Goal: Task Accomplishment & Management: Use online tool/utility

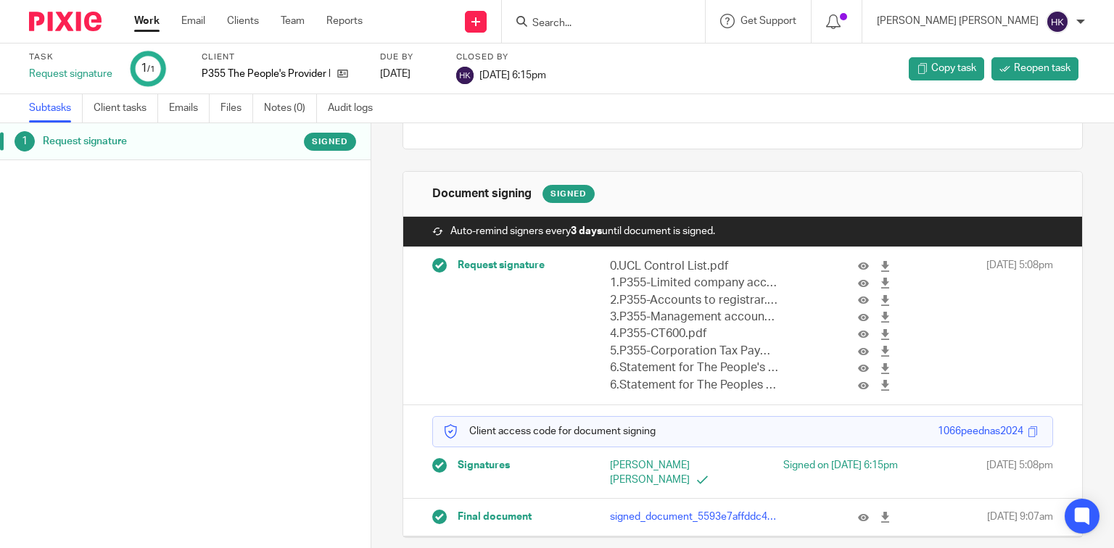
scroll to position [160, 0]
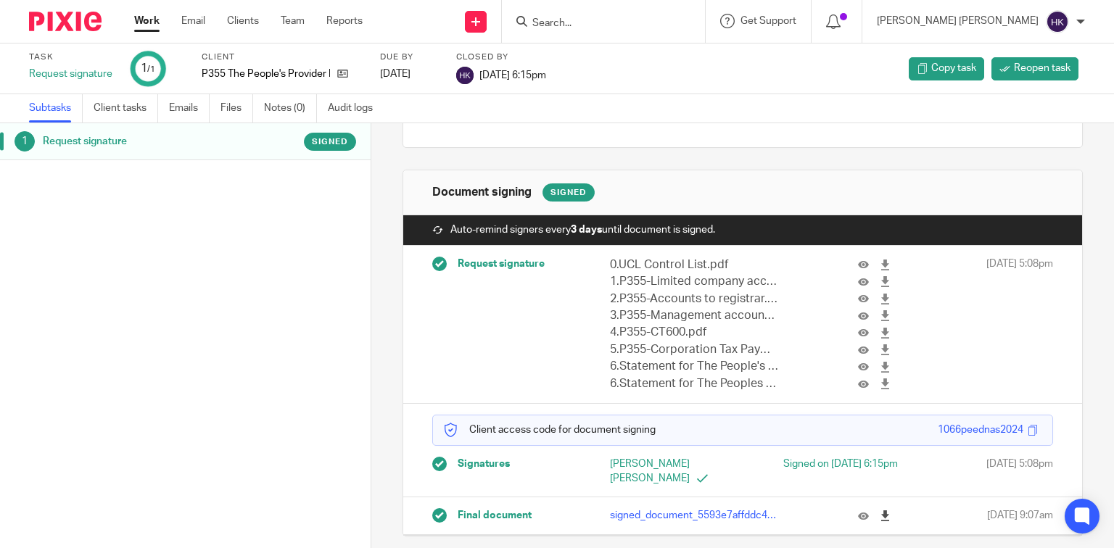
click at [880, 511] on icon at bounding box center [885, 516] width 11 height 11
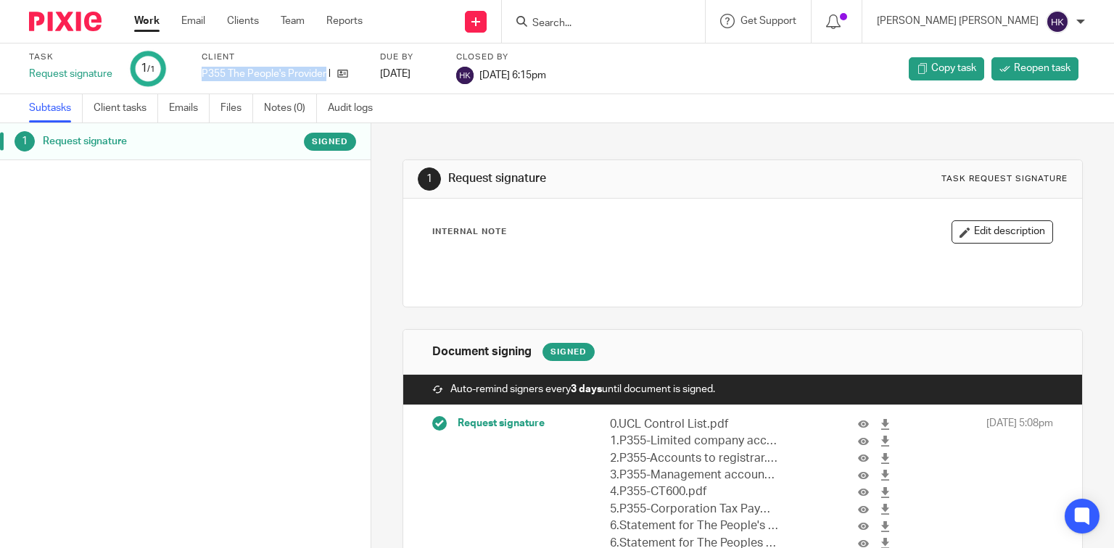
drag, startPoint x: 202, startPoint y: 75, endPoint x: 326, endPoint y: 81, distance: 124.2
click at [326, 81] on div "Client P355 The People's Provider Ltd" at bounding box center [282, 68] width 160 height 35
copy p "P355 The People's Provider"
click at [61, 22] on img at bounding box center [65, 22] width 73 height 20
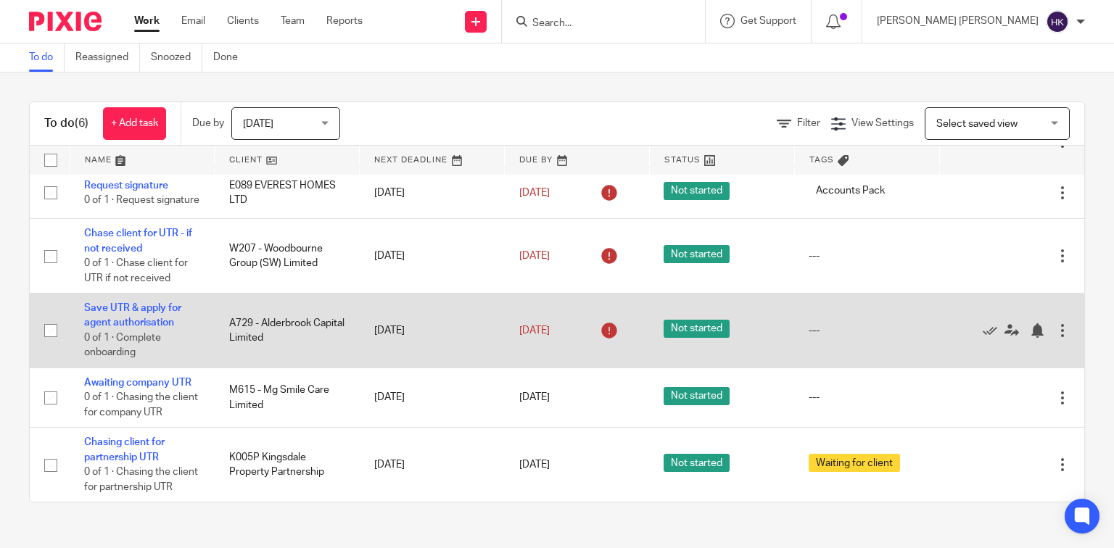
scroll to position [93, 0]
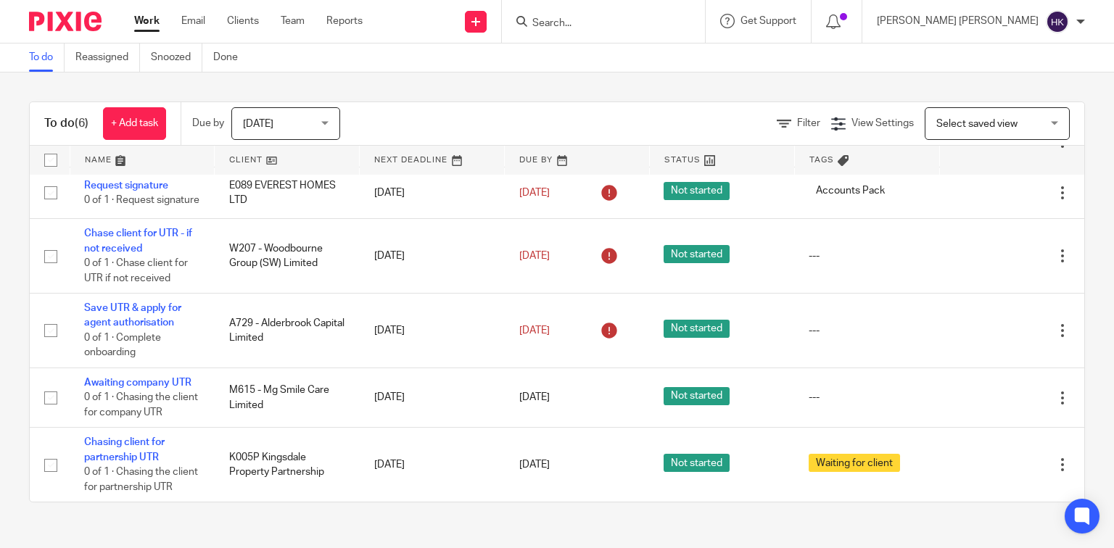
click at [299, 117] on span "Today" at bounding box center [281, 123] width 77 height 30
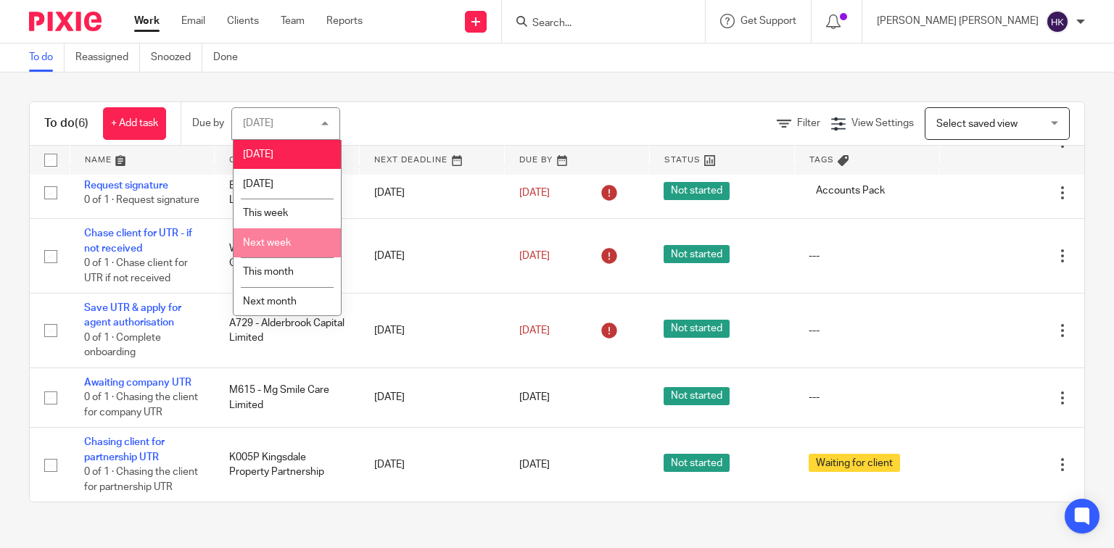
scroll to position [33, 0]
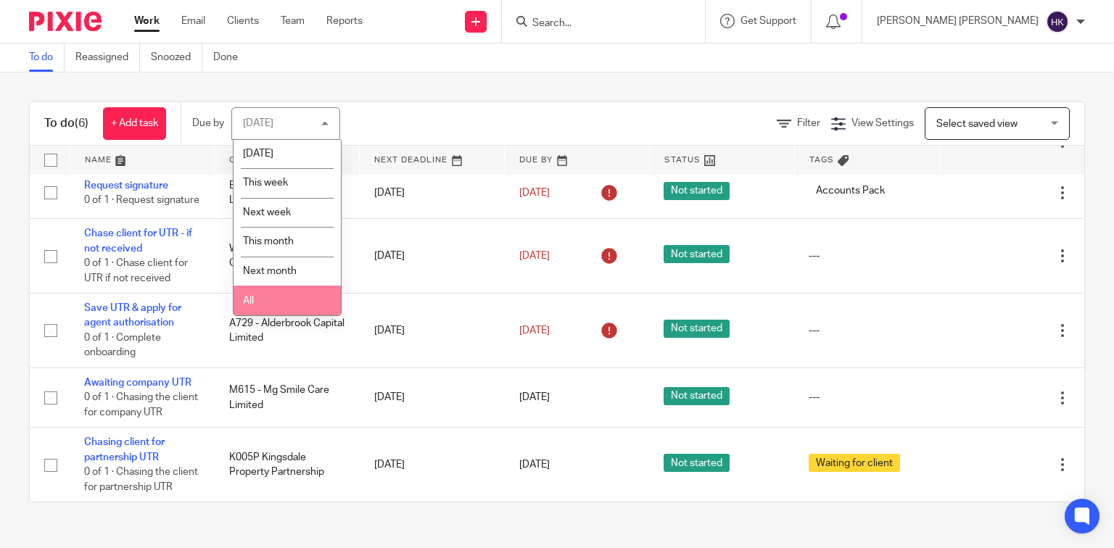
click at [276, 301] on li "All" at bounding box center [287, 301] width 107 height 30
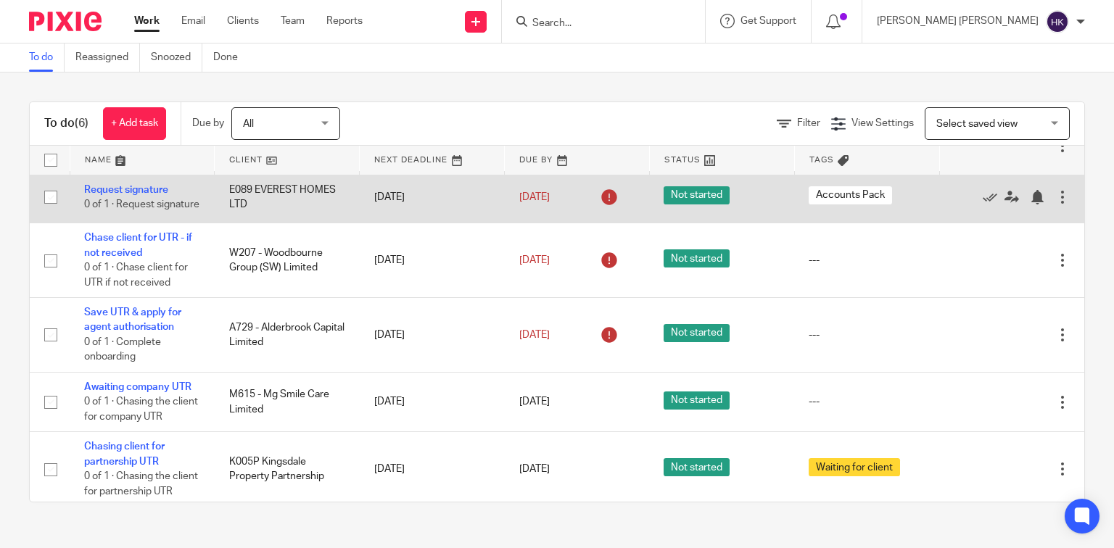
scroll to position [0, 0]
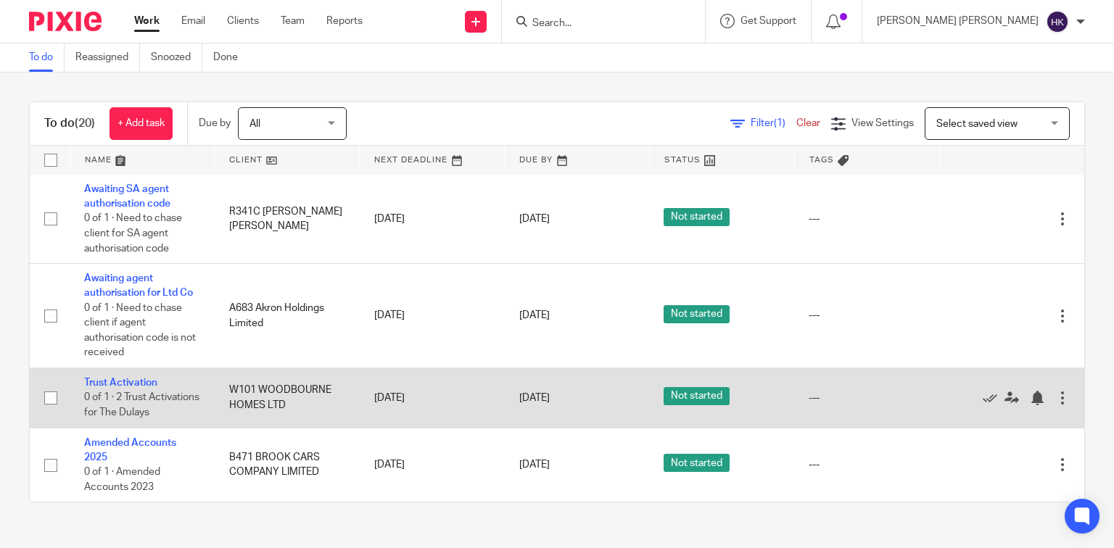
scroll to position [1236, 0]
